Goal: Task Accomplishment & Management: Manage account settings

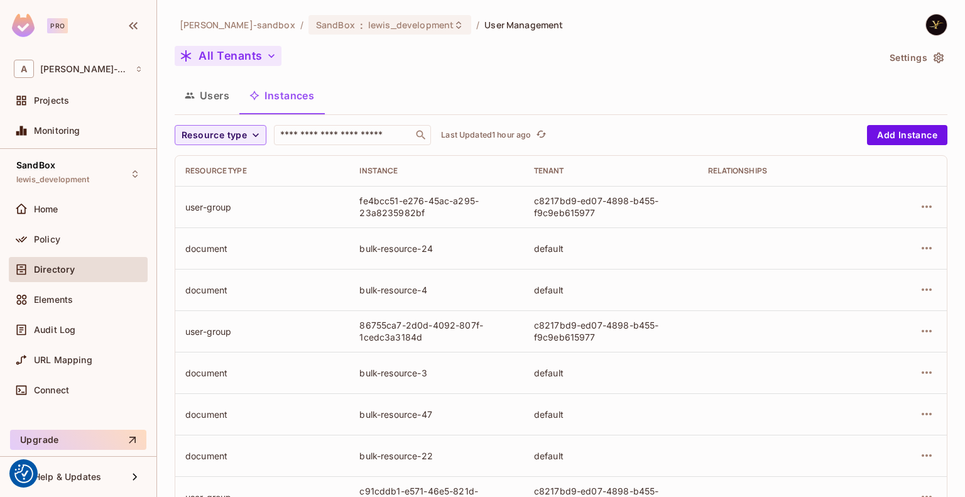
click at [240, 49] on button "All Tenants" at bounding box center [228, 56] width 107 height 20
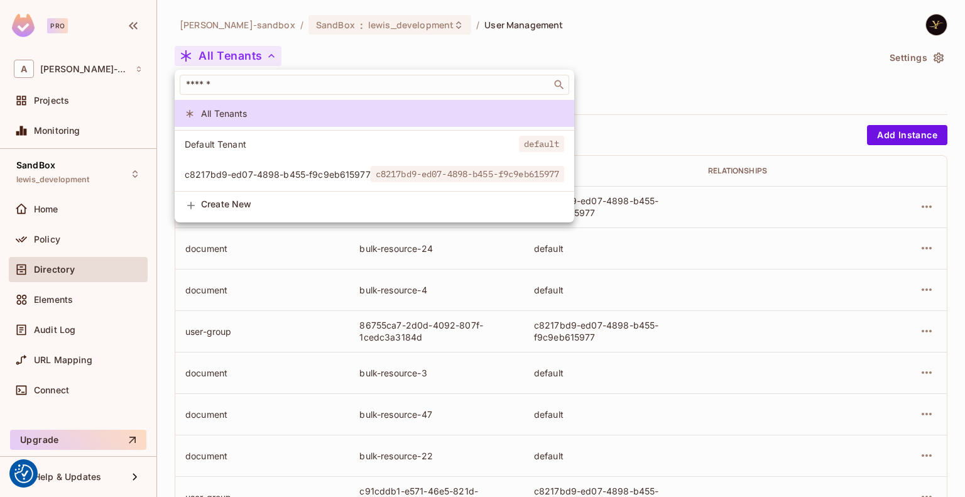
click at [240, 49] on div at bounding box center [482, 248] width 965 height 497
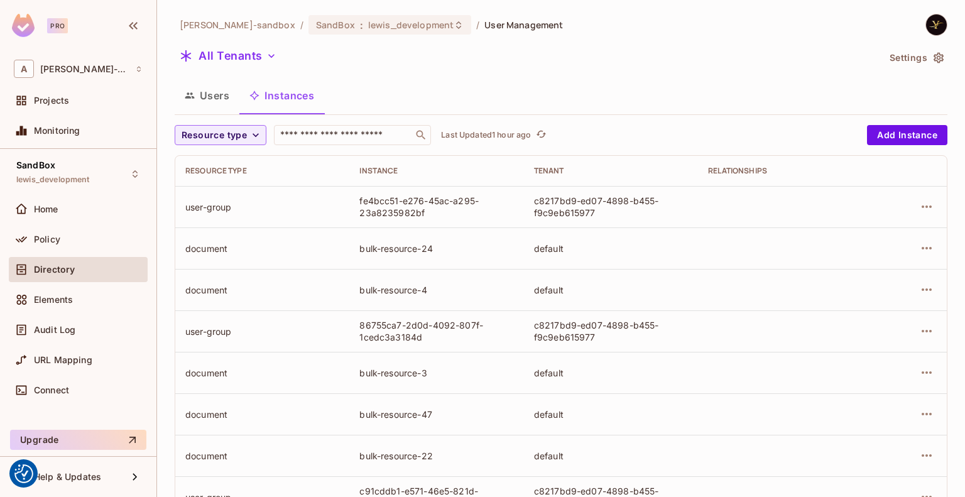
click at [208, 98] on button "Users" at bounding box center [207, 95] width 65 height 31
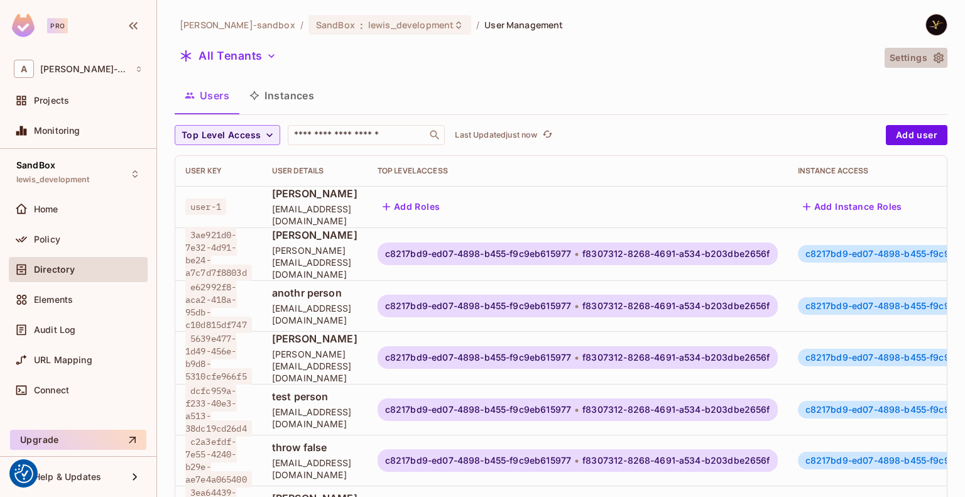
click at [895, 60] on button "Settings" at bounding box center [916, 58] width 63 height 20
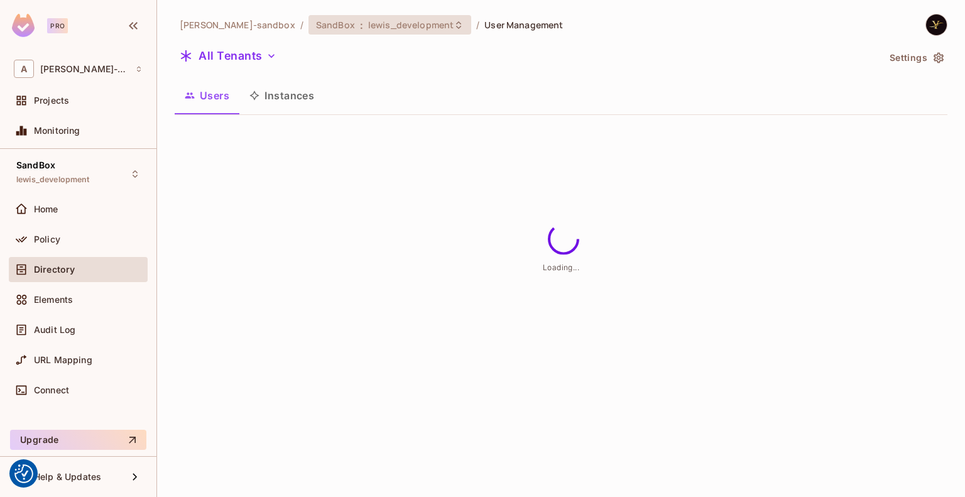
click at [408, 24] on span "lewis_development" at bounding box center [410, 25] width 85 height 12
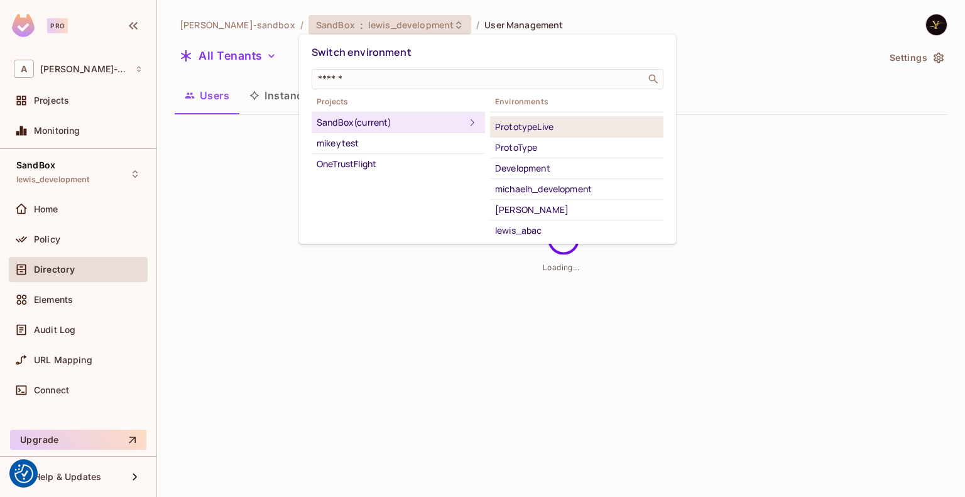
scroll to position [80, 0]
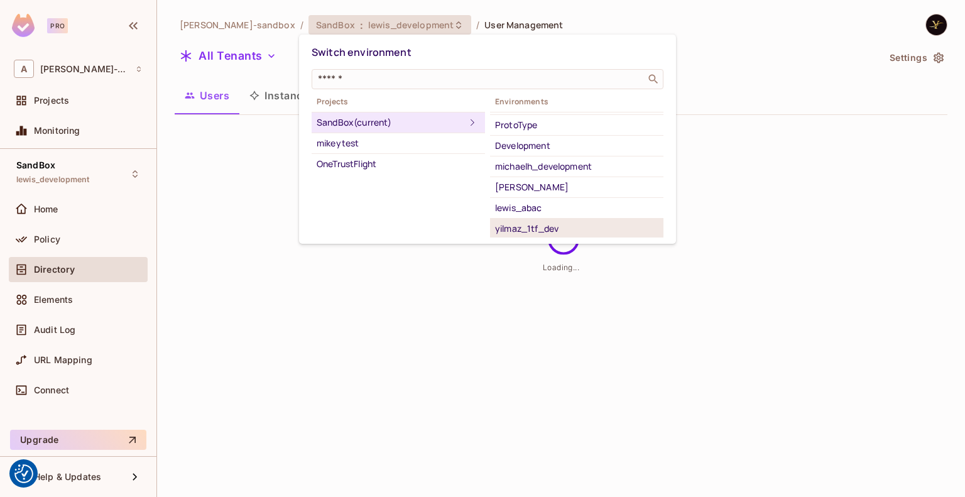
click at [554, 222] on div "yilmaz_1tf_dev" at bounding box center [576, 228] width 163 height 15
